Goal: Transaction & Acquisition: Purchase product/service

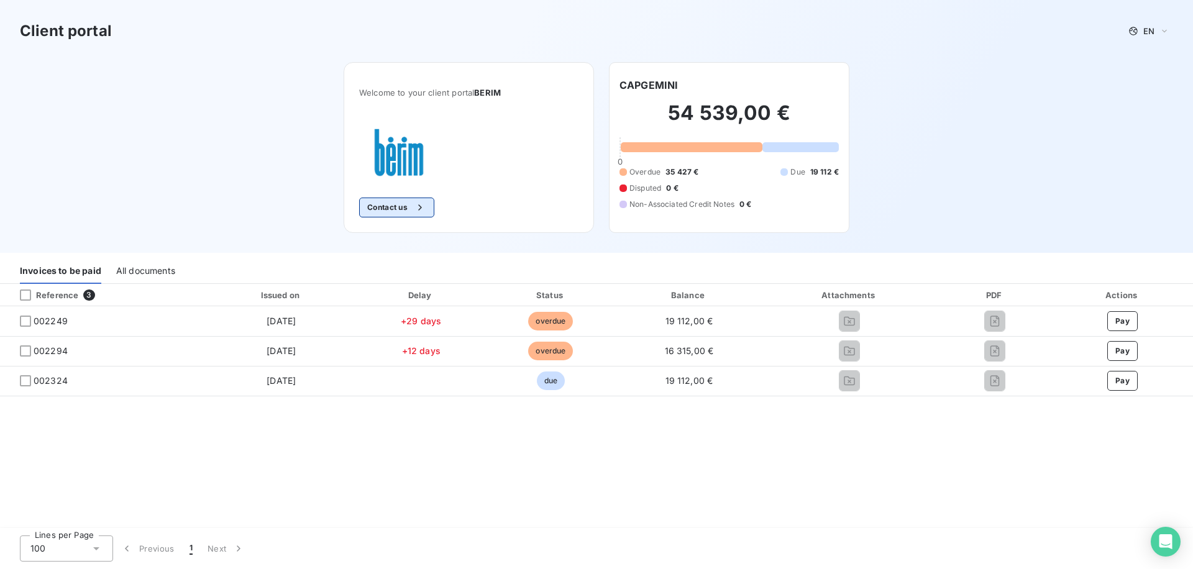
click at [374, 211] on button "Contact us" at bounding box center [396, 208] width 75 height 20
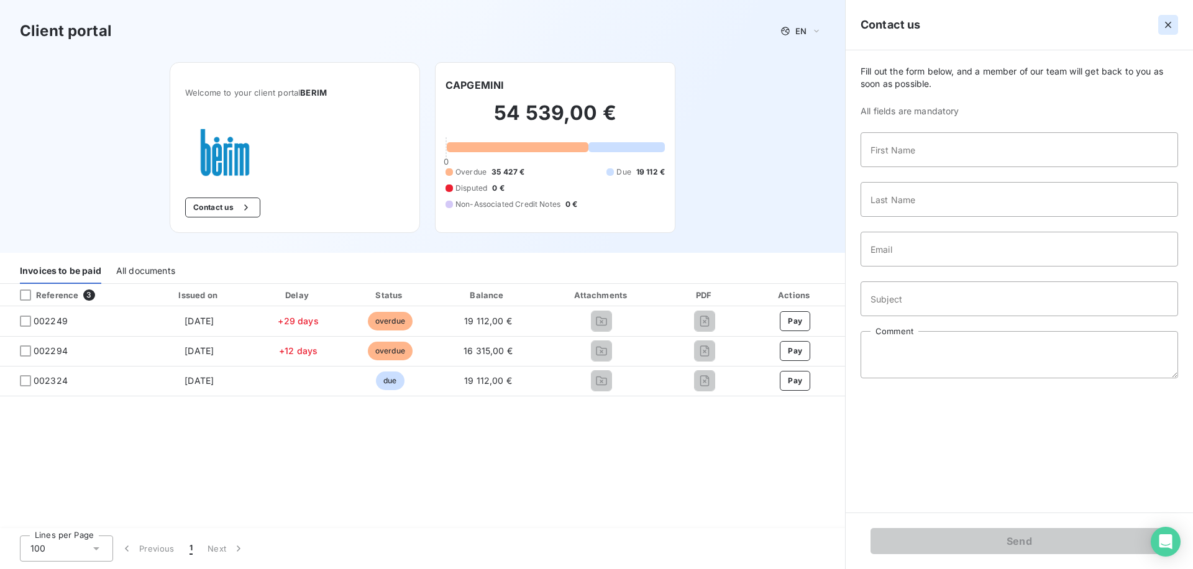
click at [1164, 25] on icon "button" at bounding box center [1168, 25] width 12 height 12
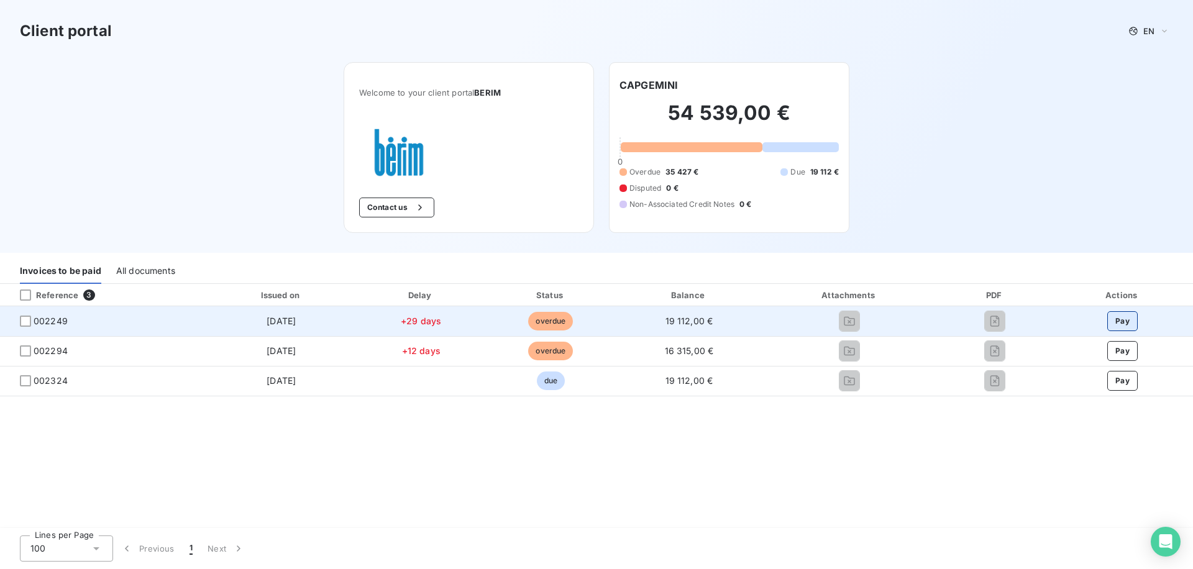
click at [1125, 318] on button "Pay" at bounding box center [1122, 321] width 30 height 20
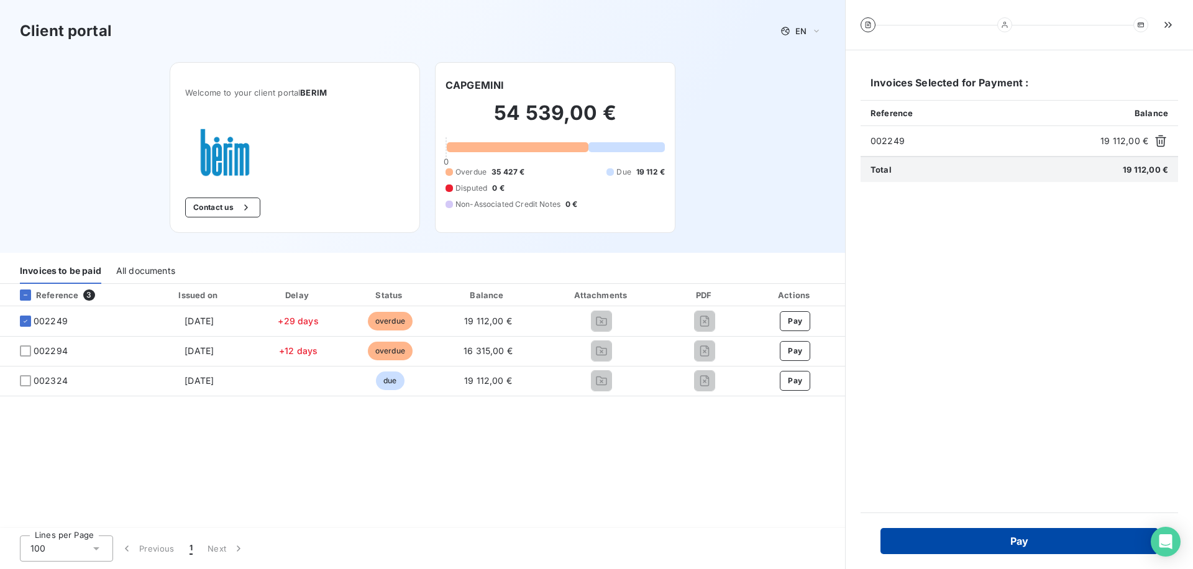
click at [927, 551] on button "Pay" at bounding box center [1019, 541] width 278 height 26
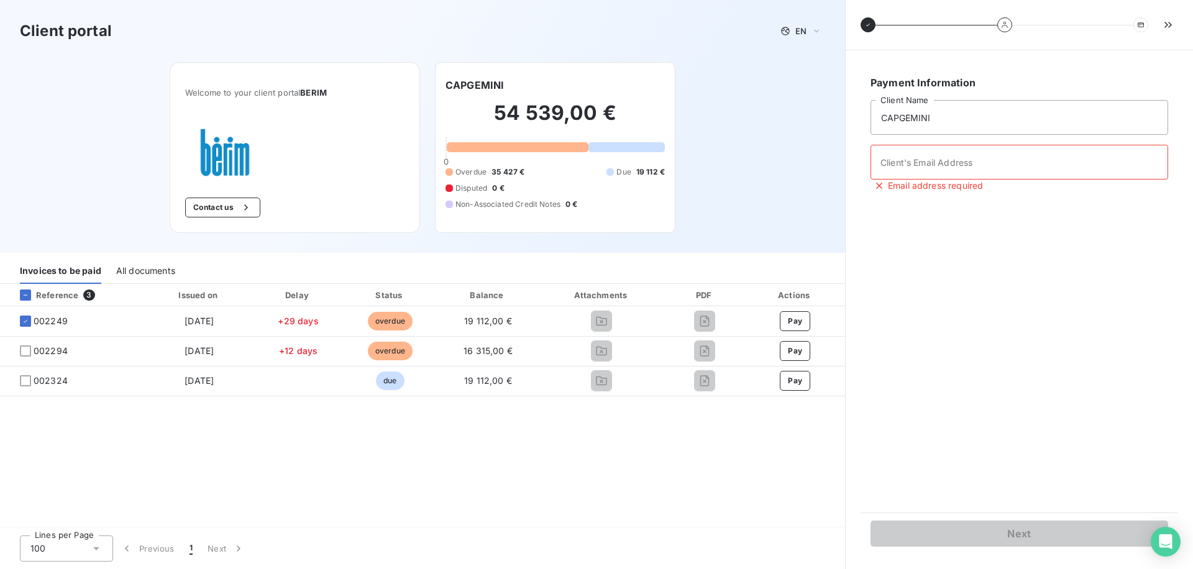
click at [889, 142] on div "Payment Information CAPGEMINI Client Name Client's Email Address Email address …" at bounding box center [1020, 281] width 318 height 432
click at [889, 158] on input "Client's Email Address" at bounding box center [1020, 162] width 298 height 35
type input "o"
type input "socrate@leanpay.fr"
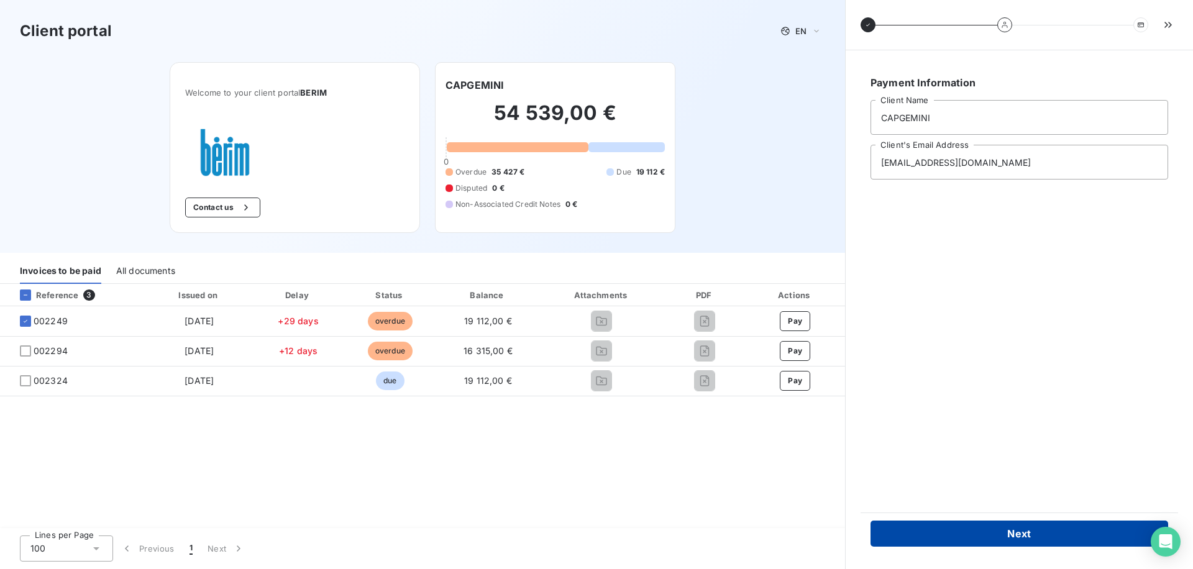
click at [892, 529] on button "Next" at bounding box center [1020, 534] width 298 height 26
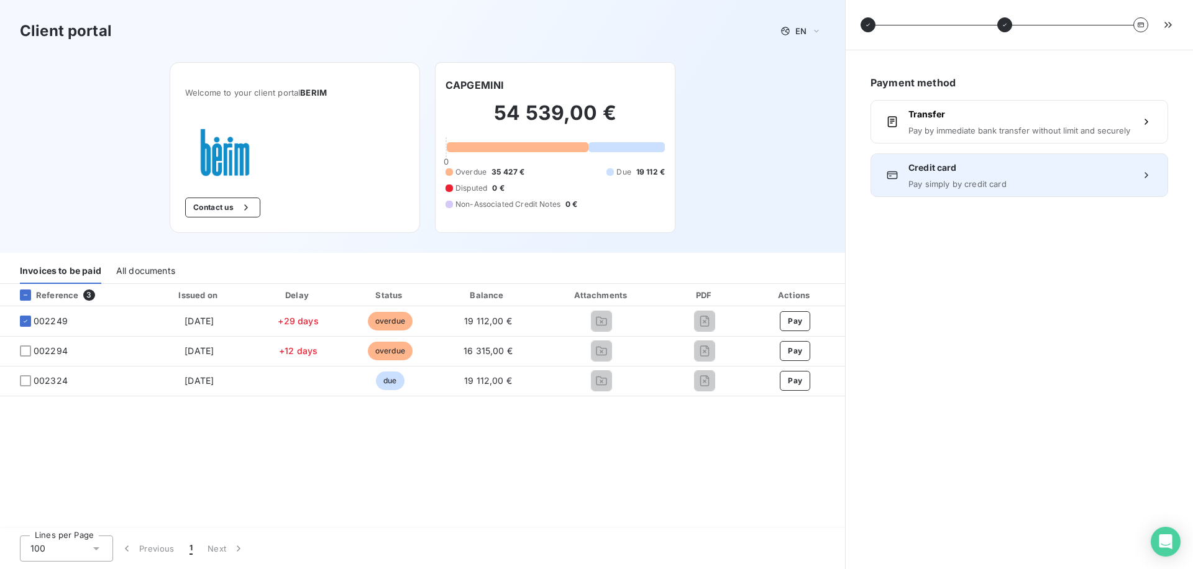
click at [944, 181] on span "Pay simply by credit card" at bounding box center [1019, 184] width 222 height 10
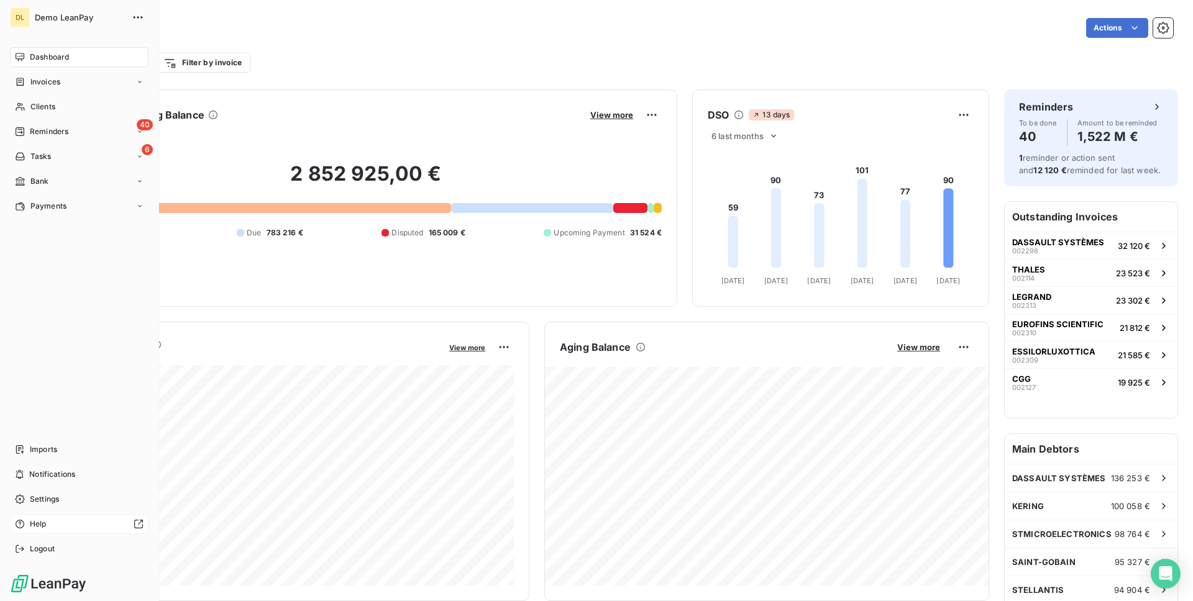
click at [45, 531] on div "Help" at bounding box center [79, 524] width 139 height 20
click at [86, 550] on div "Logout" at bounding box center [79, 549] width 139 height 20
